Goal: Navigation & Orientation: Understand site structure

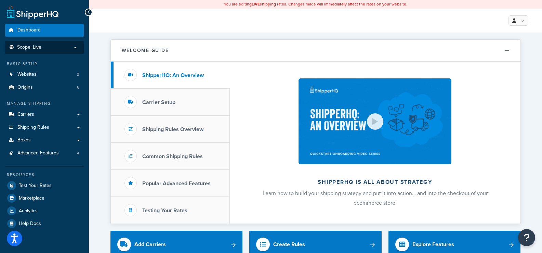
click at [76, 47] on p "Scope: Live" at bounding box center [44, 47] width 73 height 6
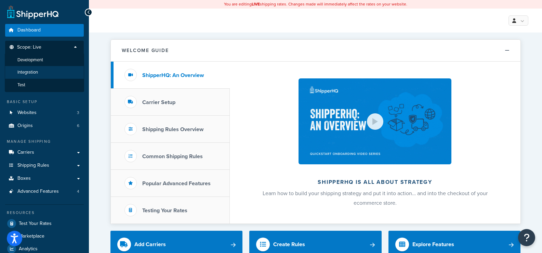
click at [38, 69] on span "Integration" at bounding box center [27, 72] width 21 height 6
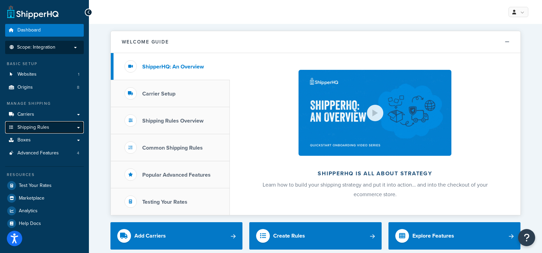
click at [41, 129] on span "Shipping Rules" at bounding box center [33, 128] width 32 height 6
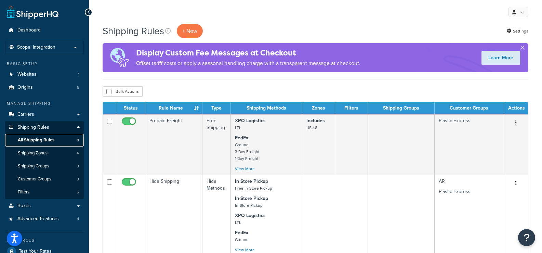
click at [43, 139] on span "All Shipping Rules" at bounding box center [36, 140] width 37 height 6
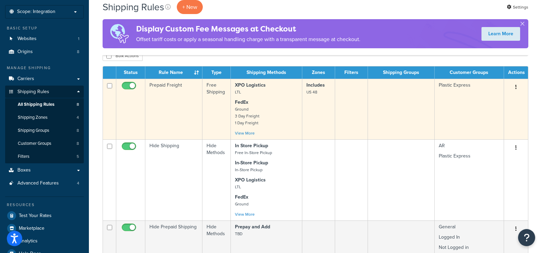
scroll to position [34, 0]
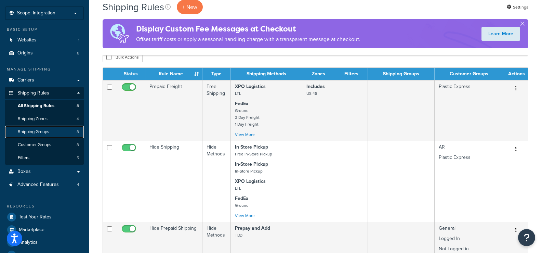
click at [47, 130] on span "Shipping Groups" at bounding box center [33, 132] width 31 height 6
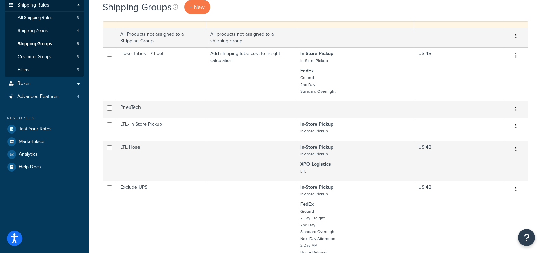
scroll to position [34, 0]
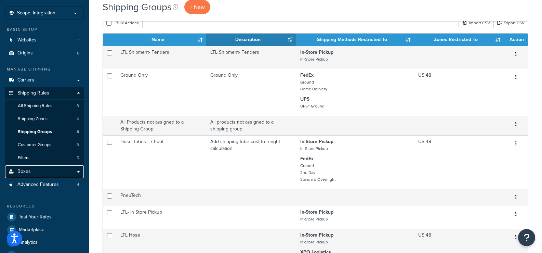
click at [31, 174] on link "Boxes" at bounding box center [44, 171] width 79 height 13
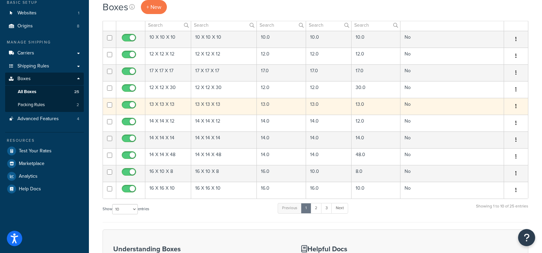
scroll to position [171, 0]
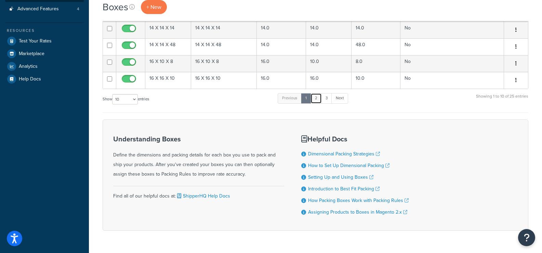
click at [314, 99] on link "2" at bounding box center [316, 98] width 11 height 10
click at [327, 99] on link "3" at bounding box center [325, 98] width 11 height 10
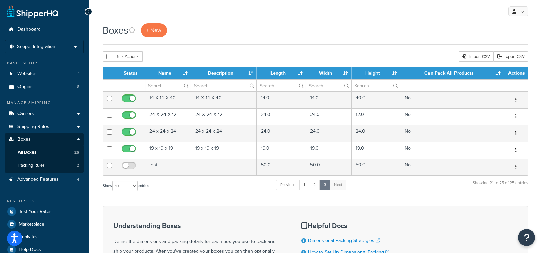
scroll to position [0, 0]
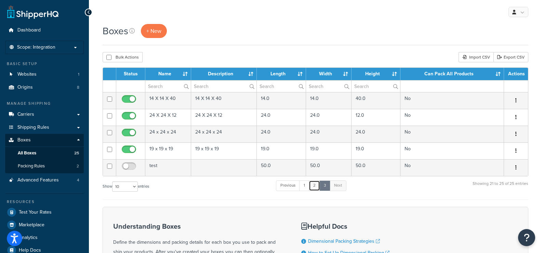
click at [315, 187] on link "2" at bounding box center [314, 185] width 11 height 10
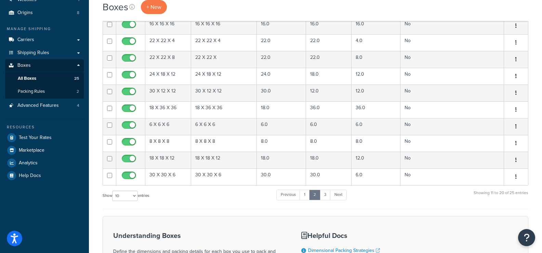
scroll to position [40, 0]
